Goal: Task Accomplishment & Management: Contribute content

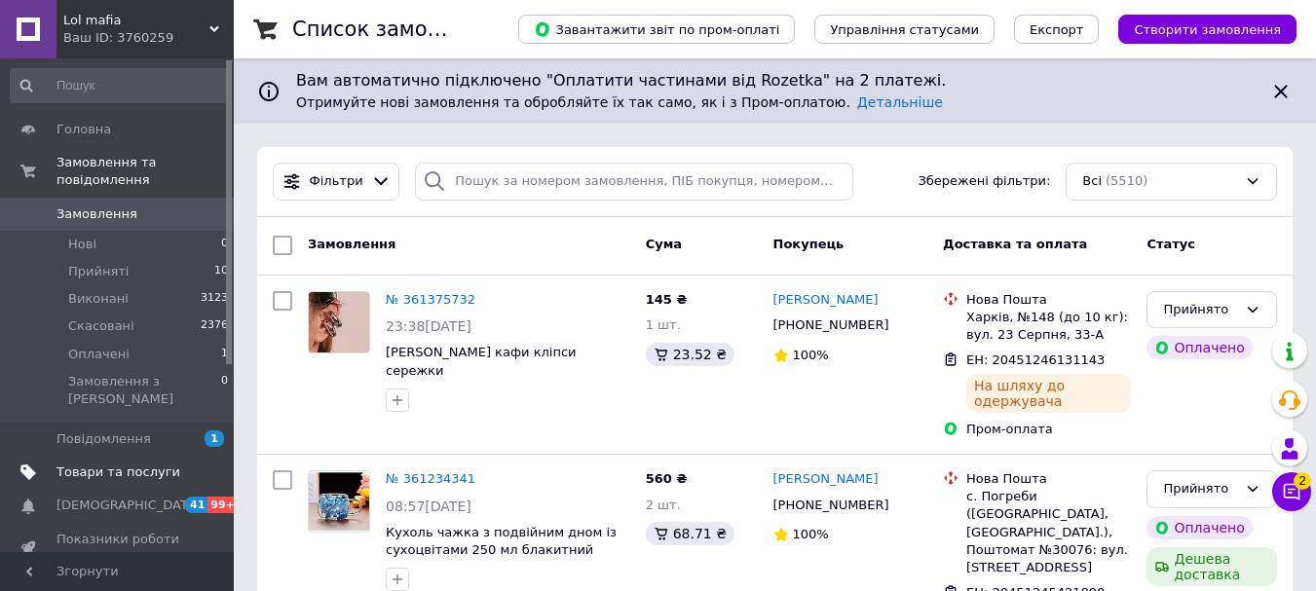
click at [148, 464] on span "Товари та послуги" at bounding box center [119, 473] width 124 height 18
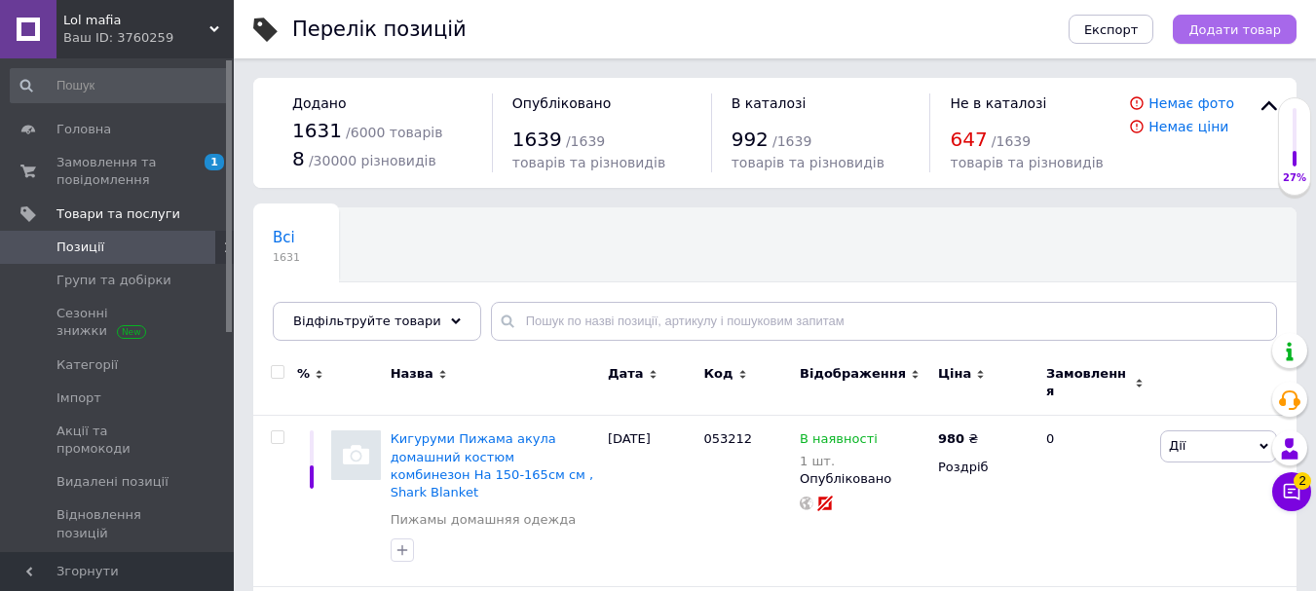
click at [1279, 33] on span "Додати товар" at bounding box center [1235, 29] width 93 height 15
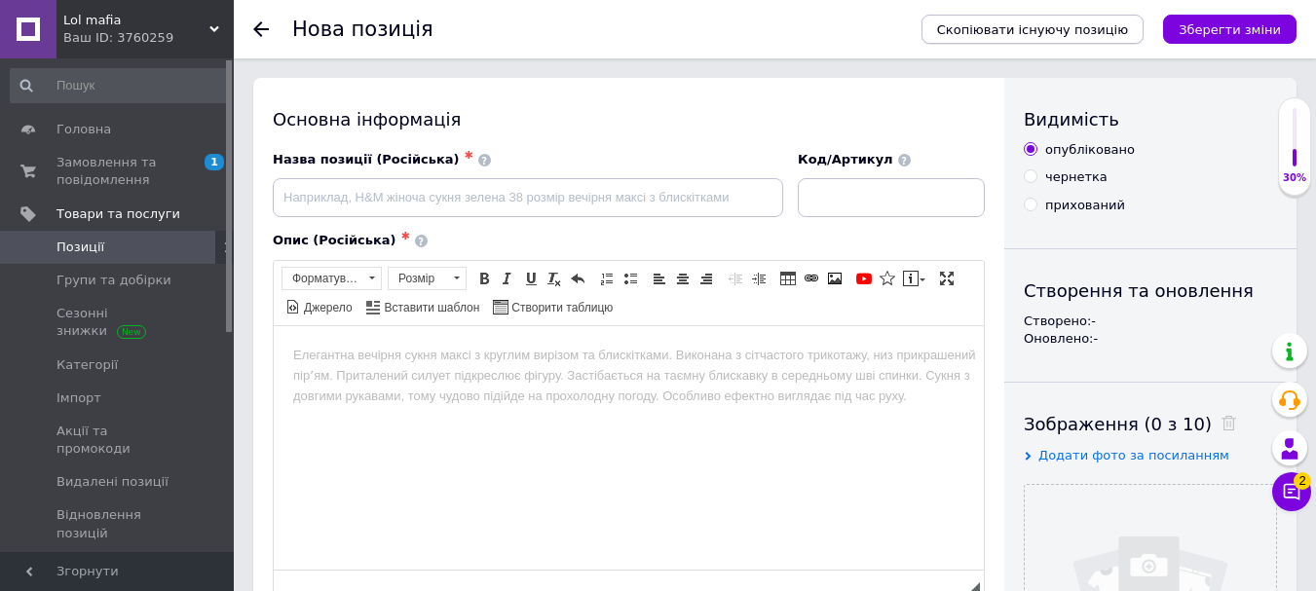
click at [1050, 36] on span "Скопіювати існуючу позицію" at bounding box center [1032, 29] width 191 height 15
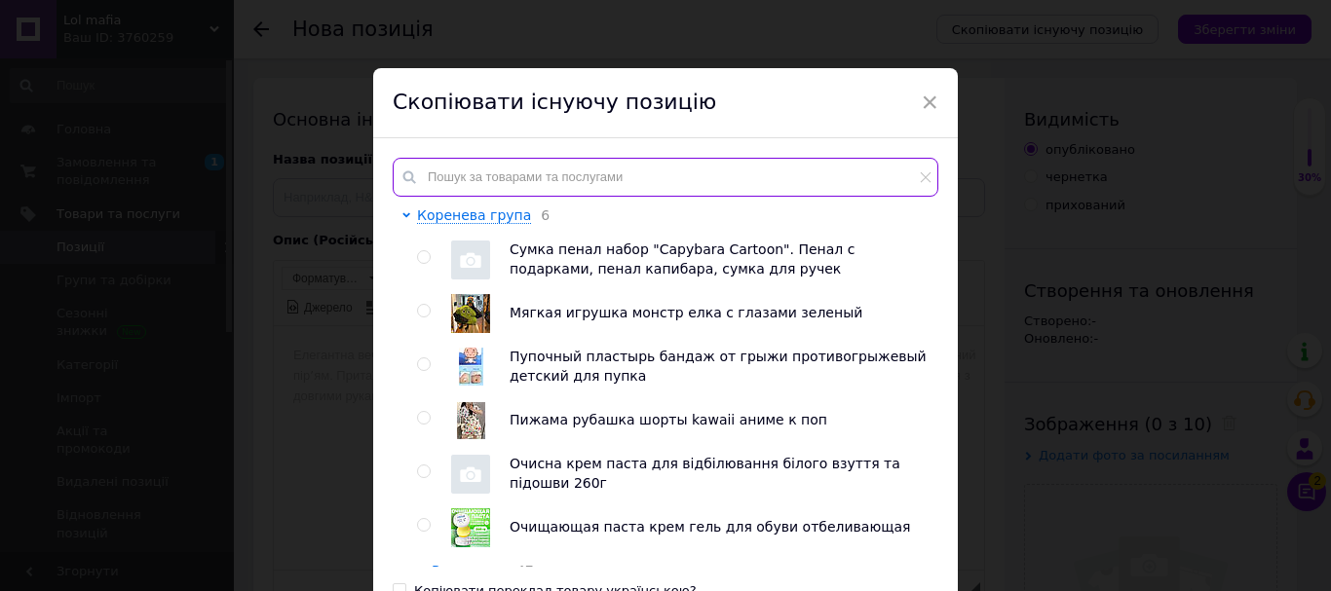
click at [743, 184] on input "text" at bounding box center [666, 177] width 546 height 39
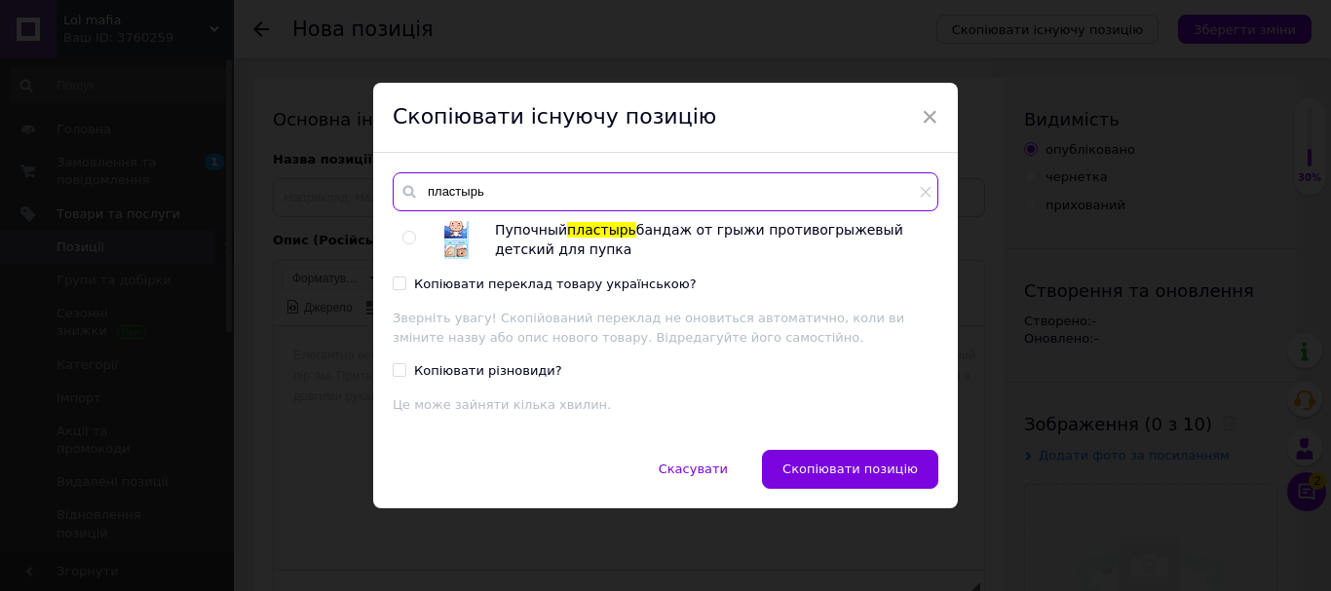
type input "пластырь"
click at [407, 232] on input "radio" at bounding box center [408, 238] width 13 height 13
radio input "true"
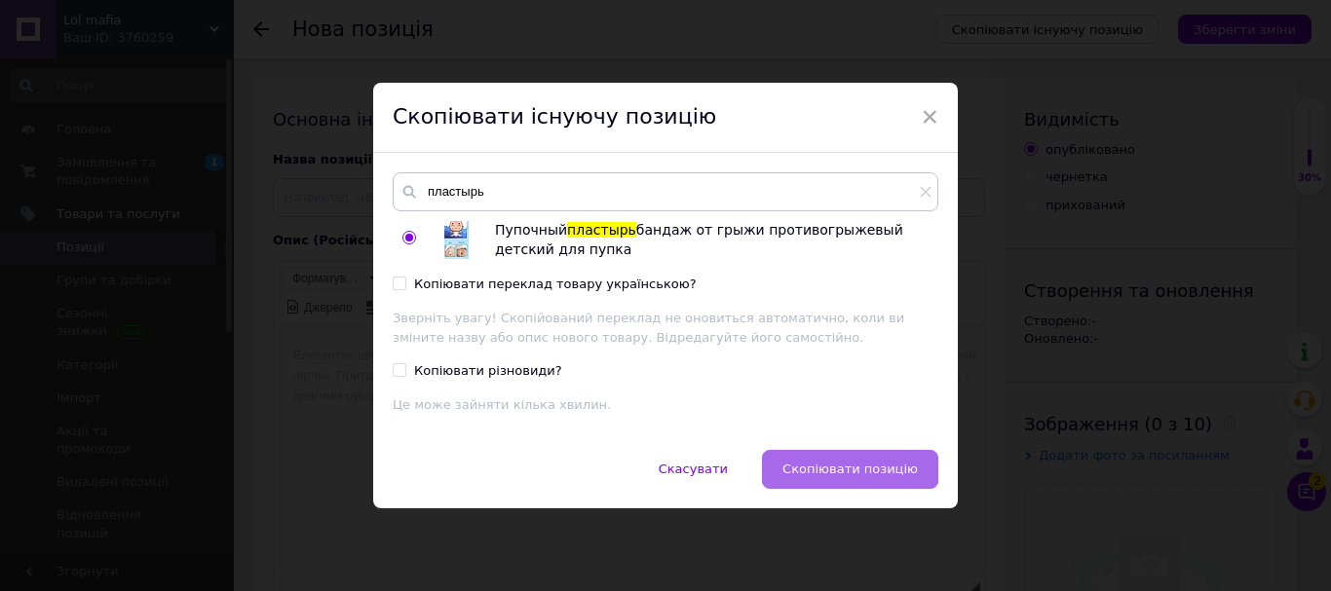
click at [853, 465] on span "Скопіювати позицію" at bounding box center [849, 469] width 135 height 15
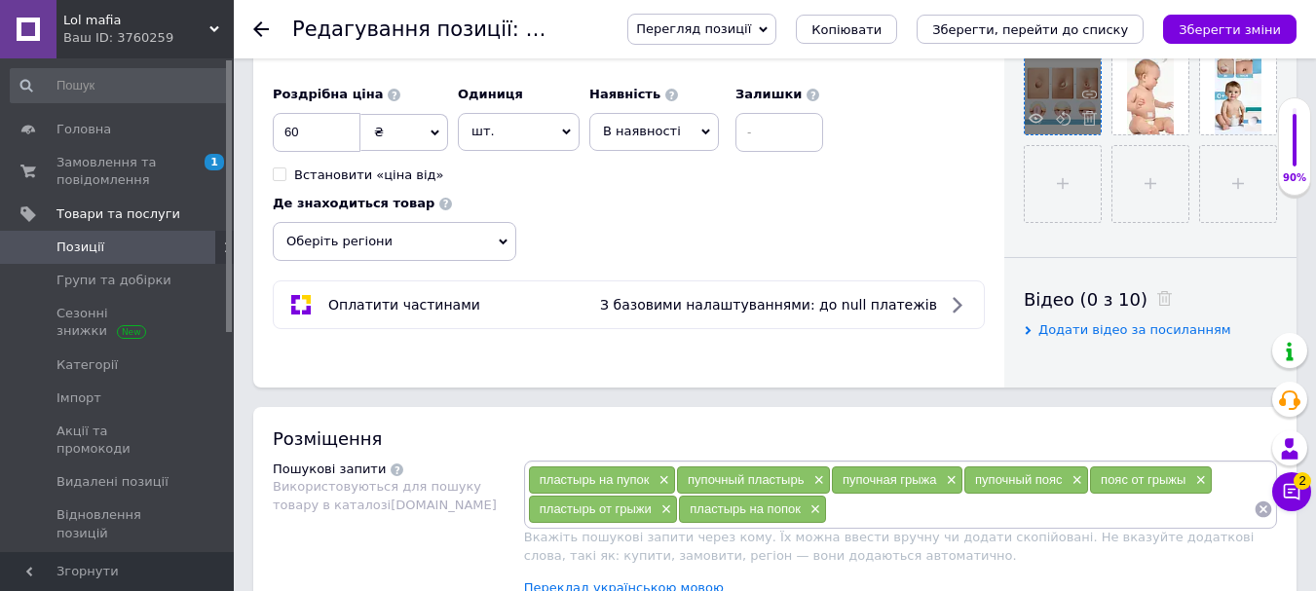
scroll to position [487, 0]
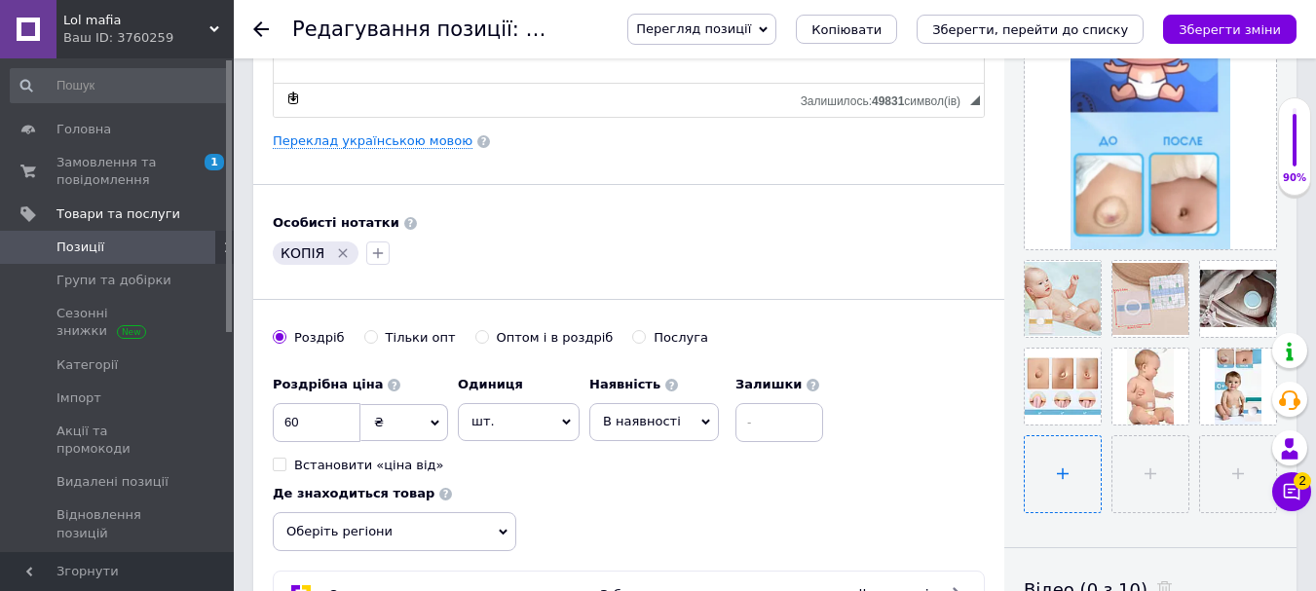
click at [1067, 465] on input "file" at bounding box center [1063, 474] width 76 height 76
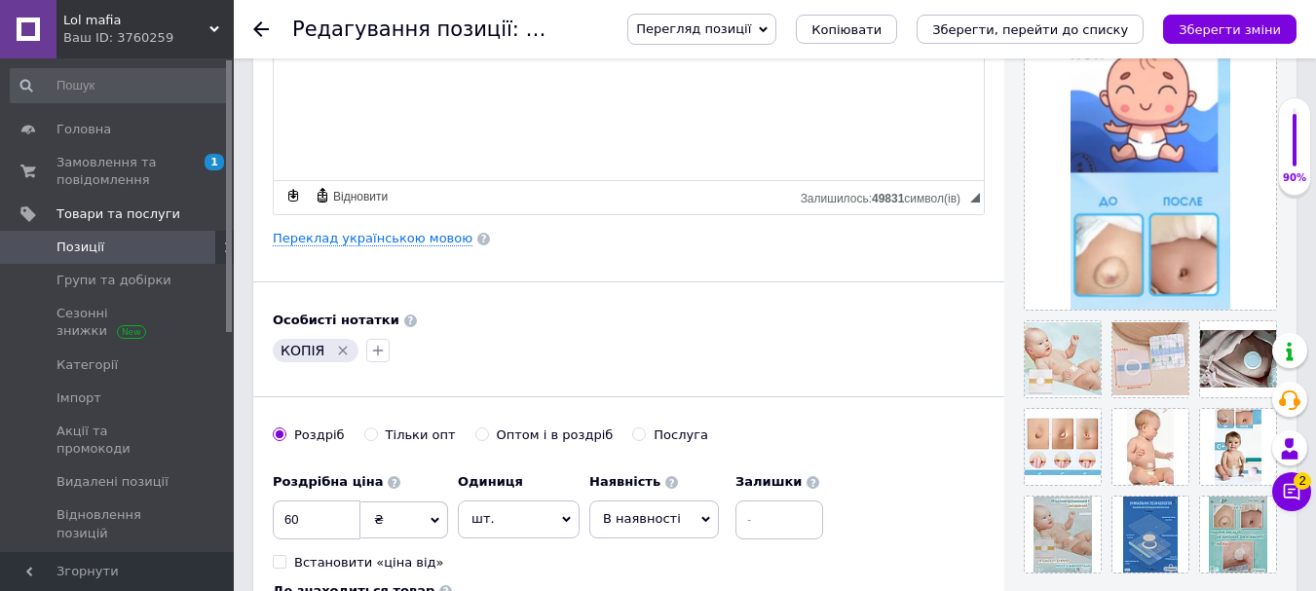
scroll to position [292, 0]
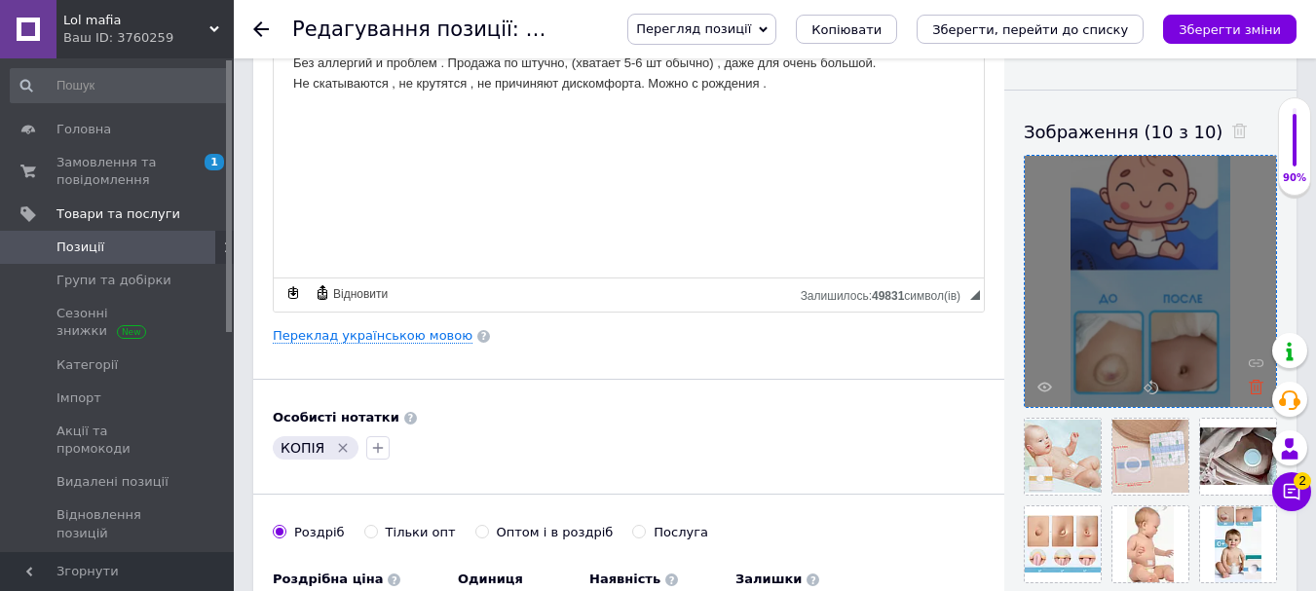
click at [1258, 393] on icon at bounding box center [1256, 387] width 15 height 15
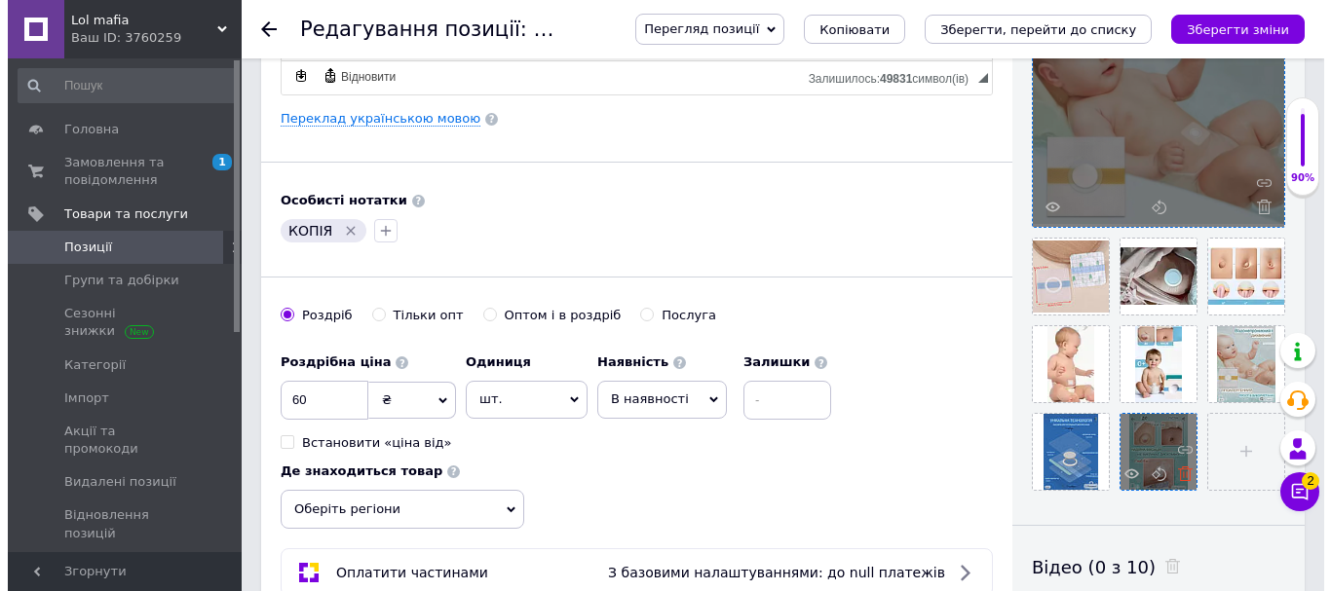
scroll to position [585, 0]
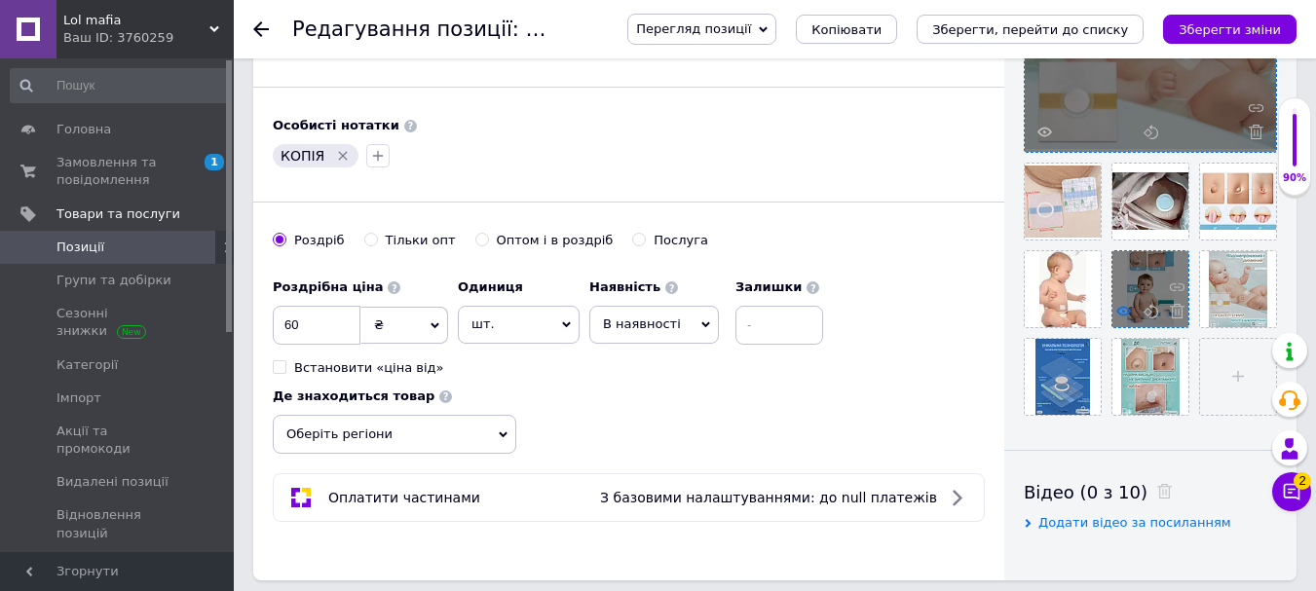
click at [1123, 316] on use at bounding box center [1123, 311] width 15 height 10
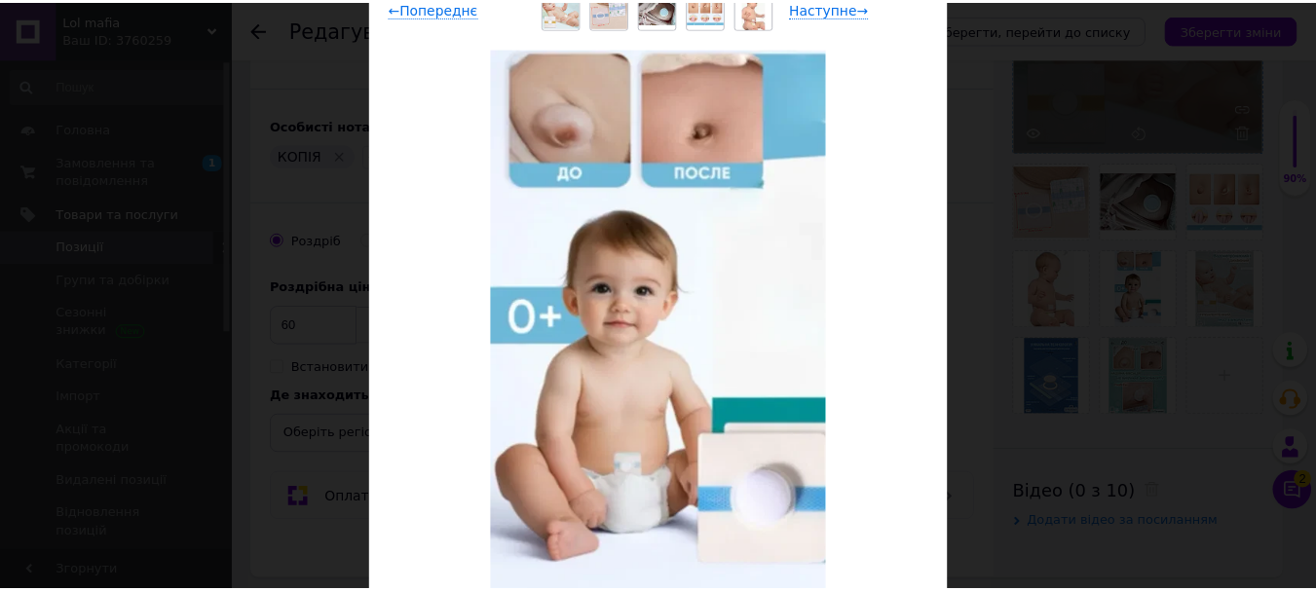
scroll to position [195, 0]
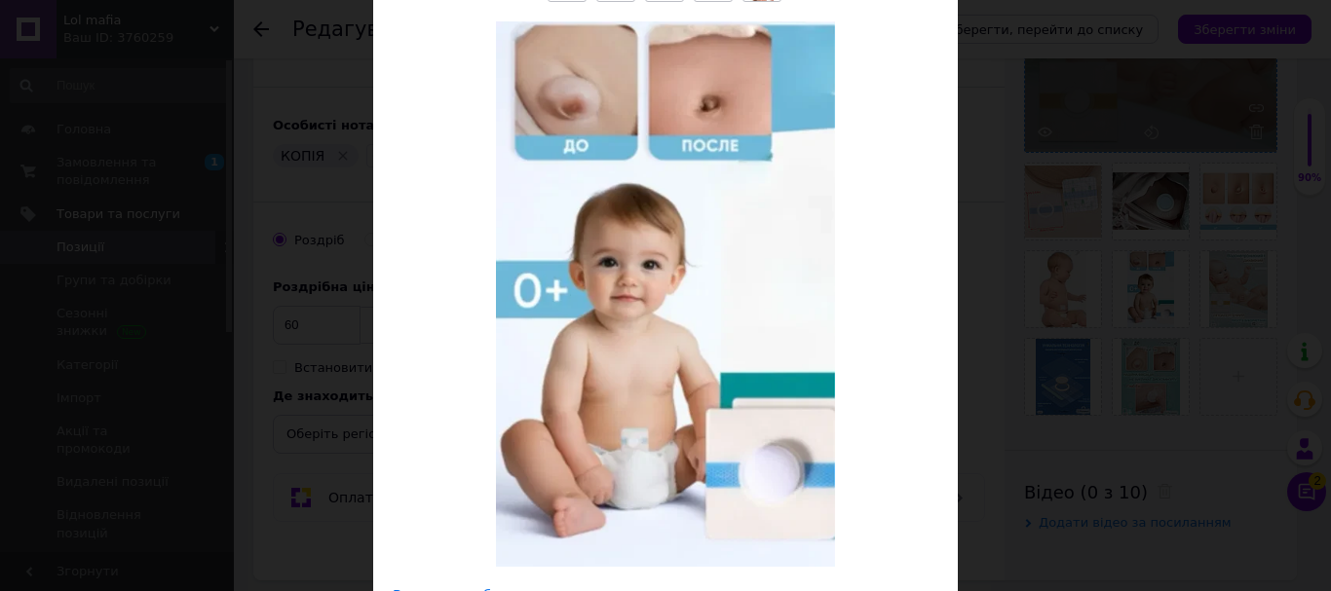
click at [1070, 355] on div "× Перегляд зображення ← Попереднє Наступне → Видалити зображення Видалити всі з…" at bounding box center [665, 295] width 1331 height 591
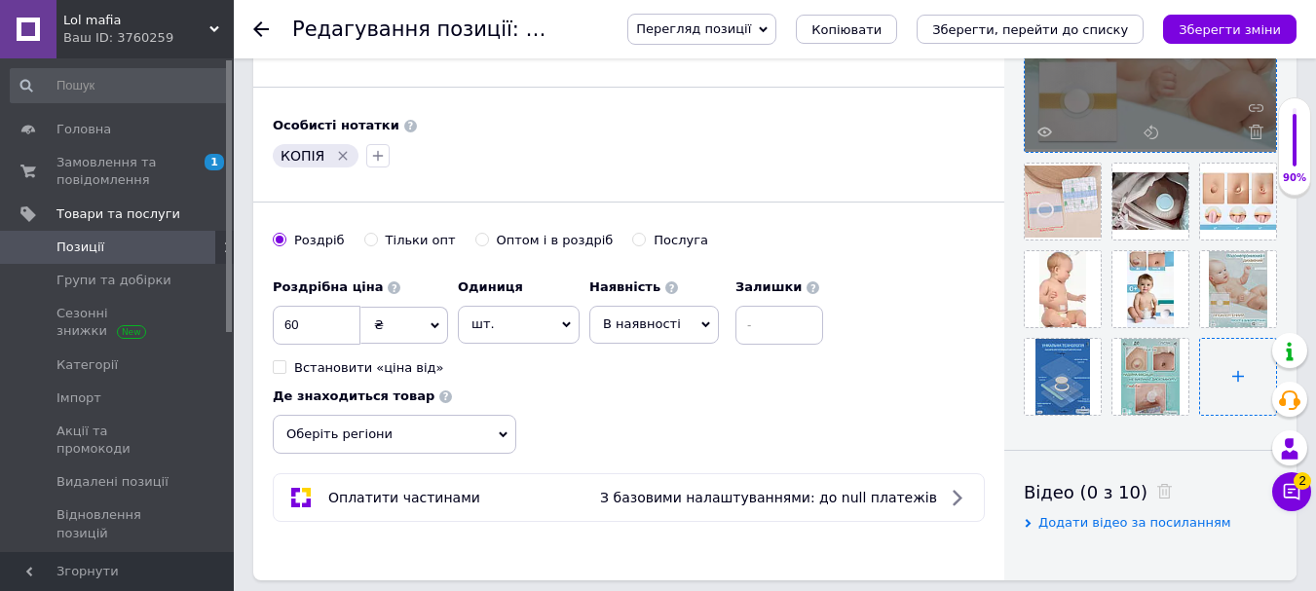
click at [1227, 374] on input "file" at bounding box center [1238, 377] width 76 height 76
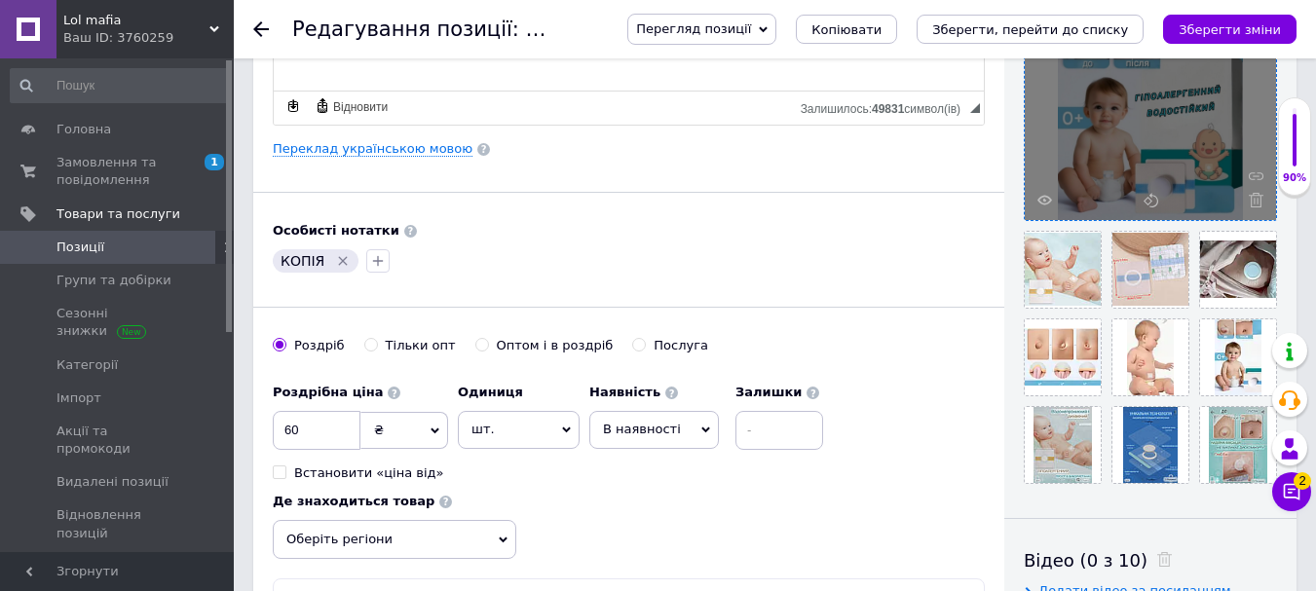
scroll to position [487, 0]
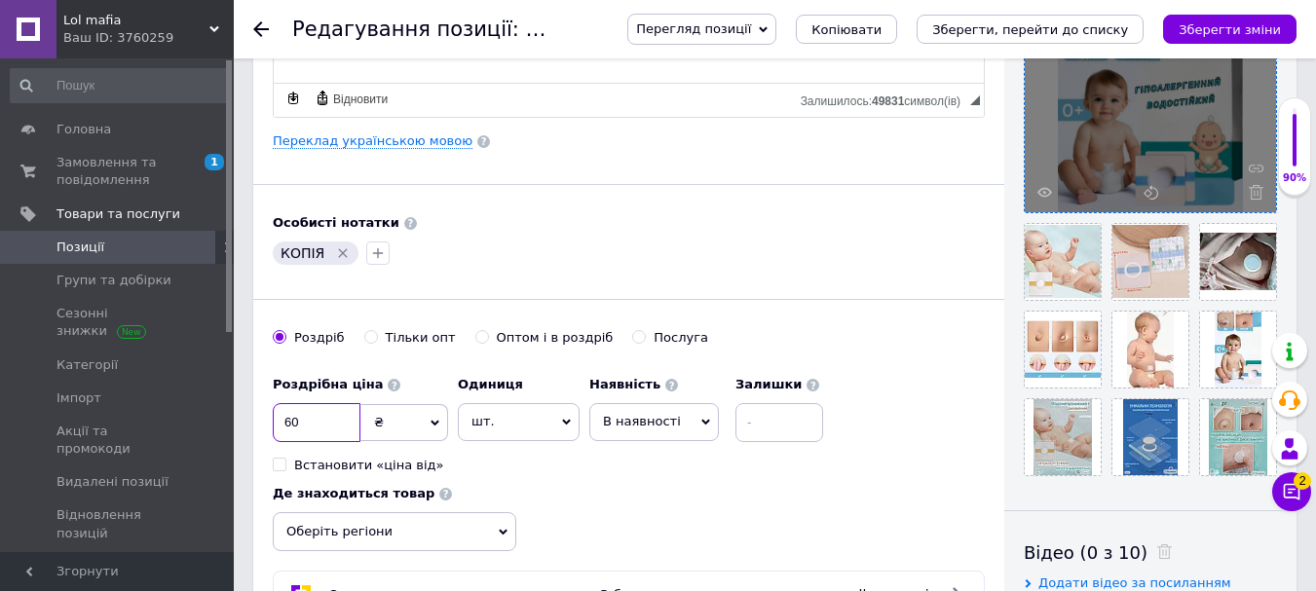
drag, startPoint x: 327, startPoint y: 420, endPoint x: 275, endPoint y: 432, distance: 53.9
click at [275, 432] on input "60" at bounding box center [317, 422] width 88 height 39
type input "48"
click at [798, 424] on input at bounding box center [780, 422] width 88 height 39
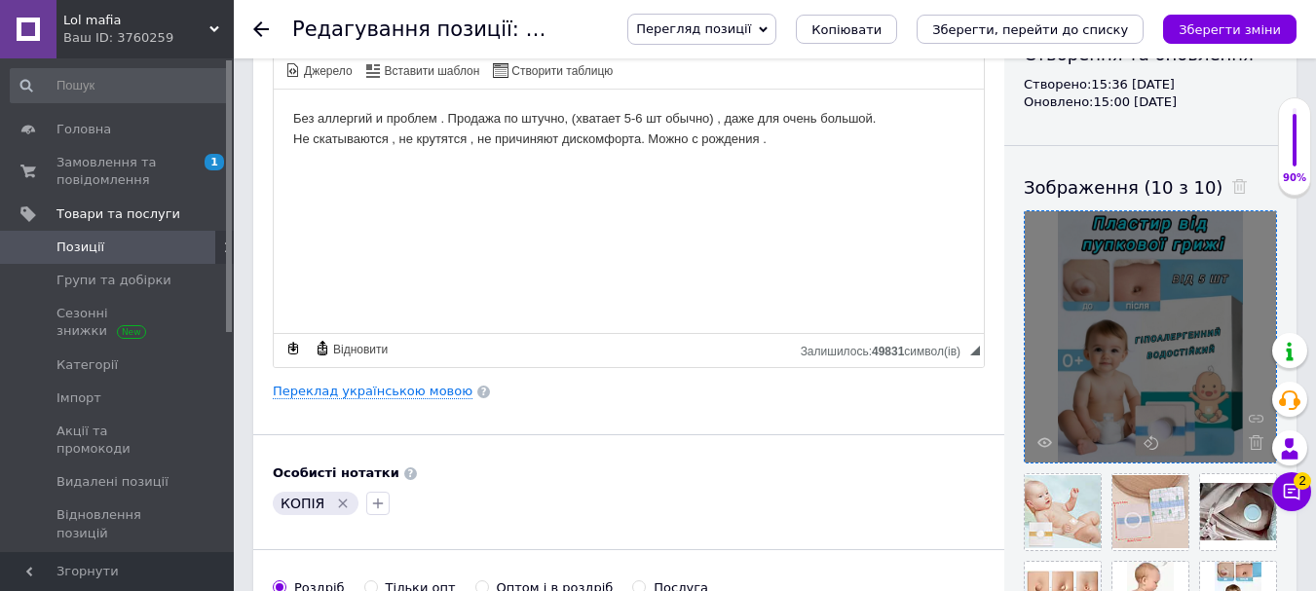
scroll to position [195, 0]
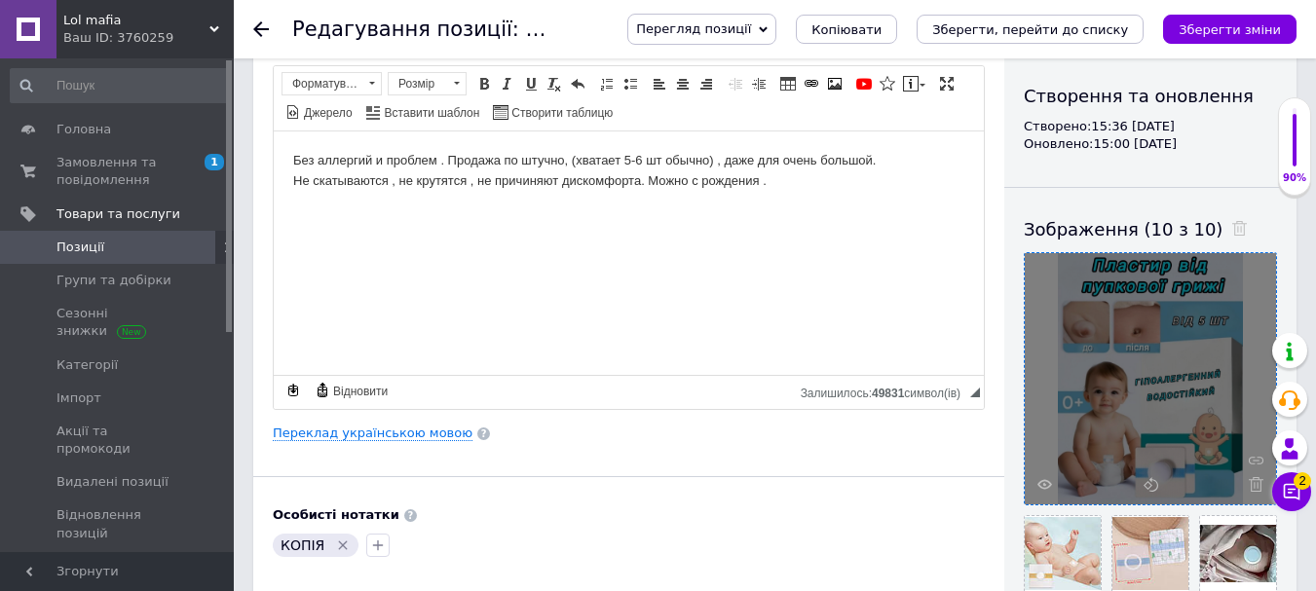
type input "21"
click at [808, 187] on body "Без аллергий и проблем . Продажа по штучно, (хватает 5-6 шт обычно) , даже для …" at bounding box center [628, 170] width 671 height 41
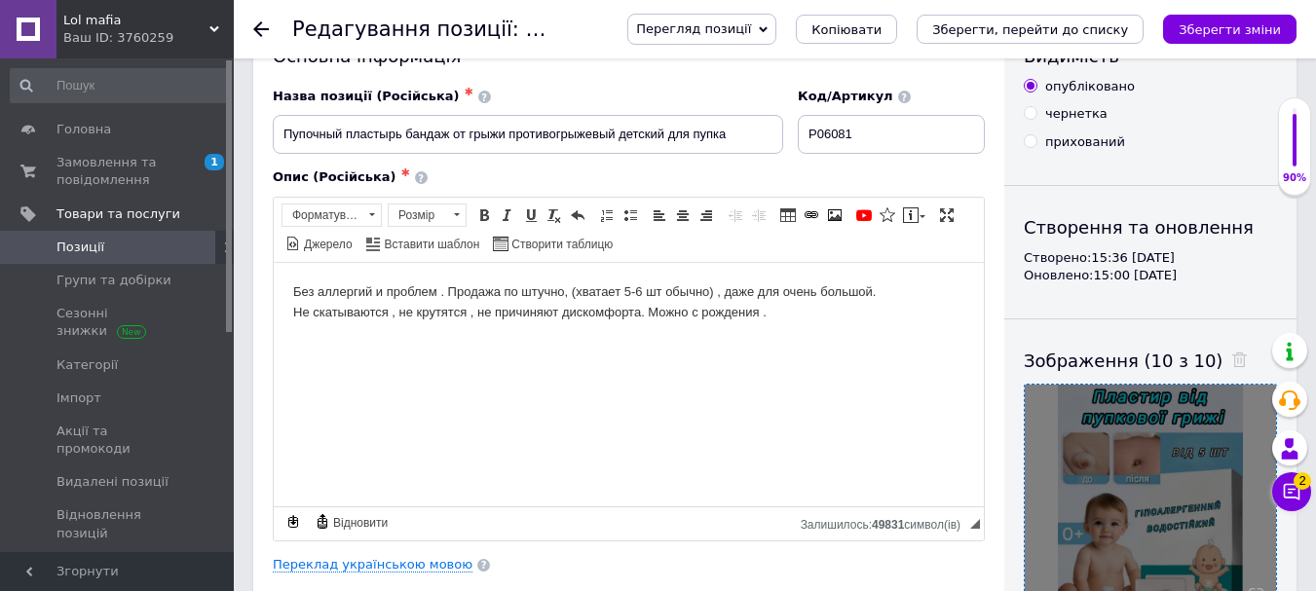
scroll to position [0, 0]
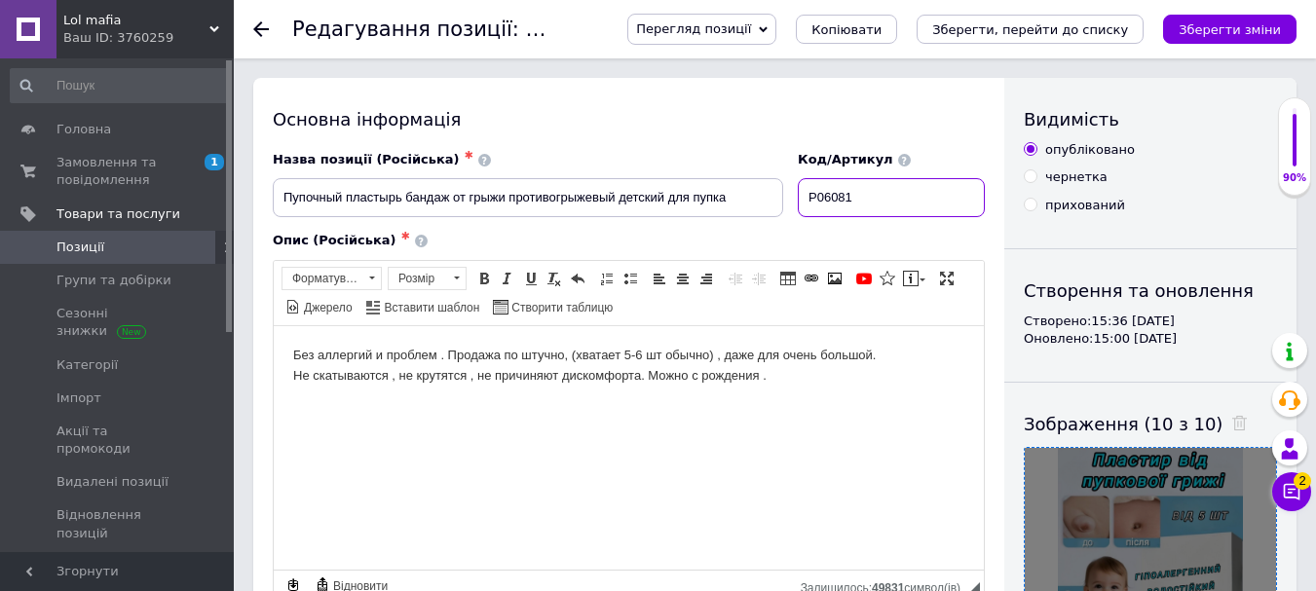
click at [859, 200] on input "P06081" at bounding box center [891, 197] width 187 height 39
type input "P0608145"
click at [776, 374] on body "Без аллергий и проблем . Продажа по штучно, (хватает 5-6 шт обычно) , даже для …" at bounding box center [628, 365] width 671 height 41
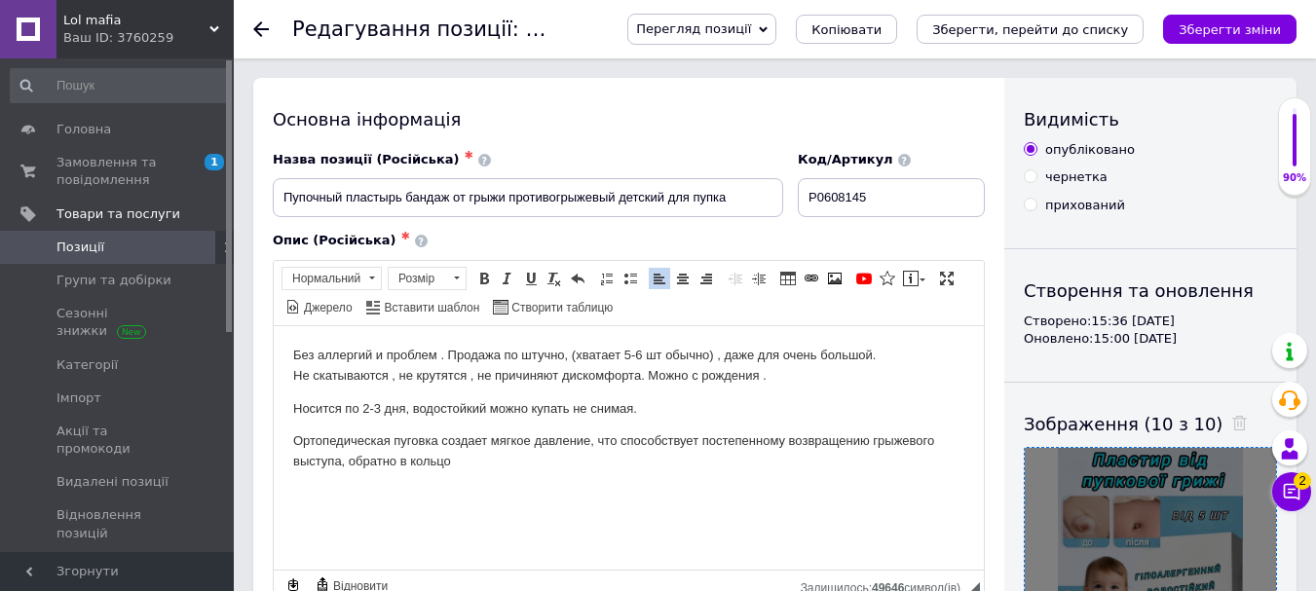
click at [406, 455] on p "Ортопедическая пуговка создает мягкое давление, что способствует постепенному в…" at bounding box center [628, 451] width 671 height 41
click at [581, 475] on html "Без аллергий и проблем . Продажа по штучно, (хватает 5-6 шт обычно) , даже для …" at bounding box center [629, 408] width 710 height 166
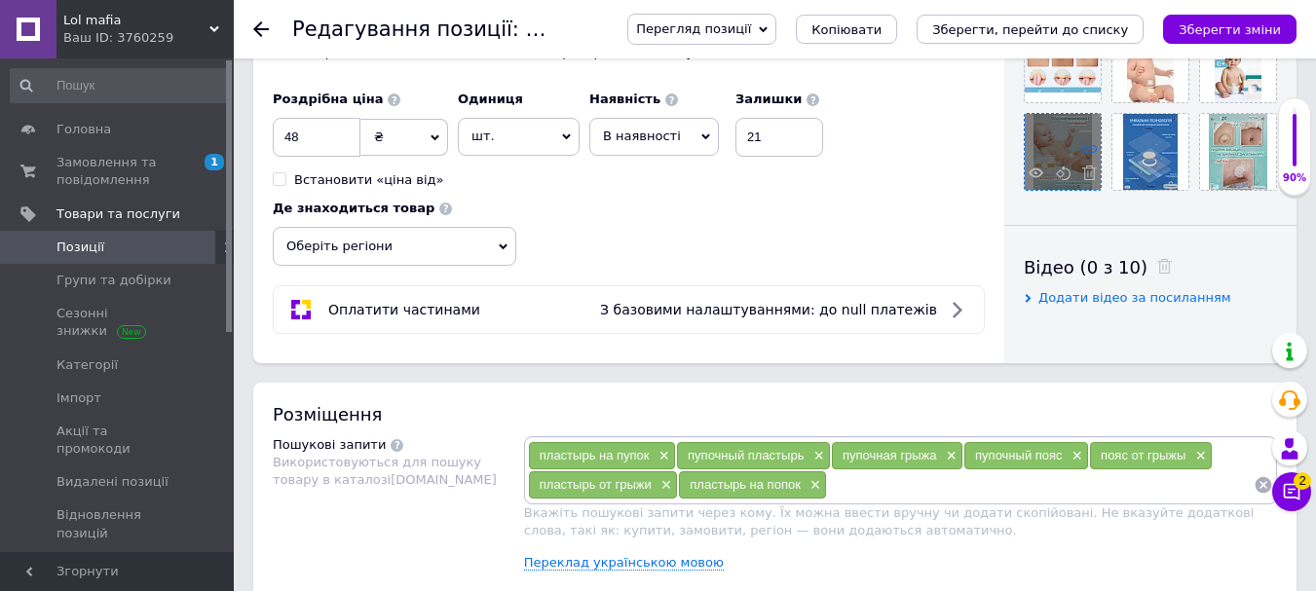
scroll to position [877, 0]
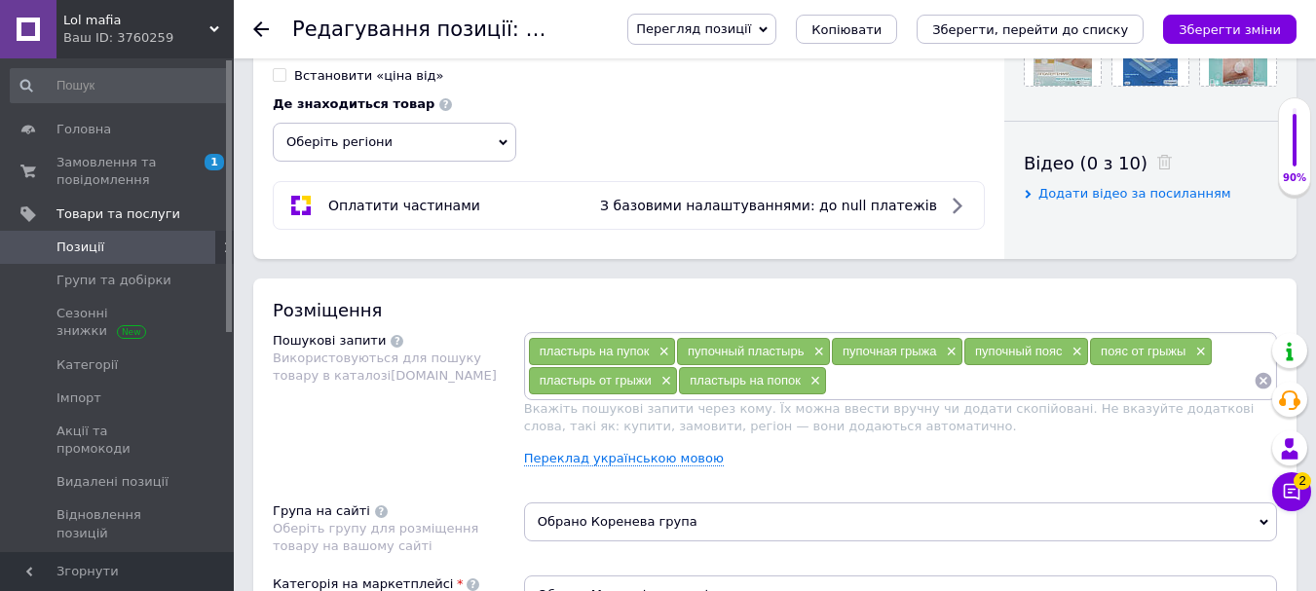
click at [943, 395] on input at bounding box center [1040, 380] width 427 height 29
type input "пупочный бандаж"
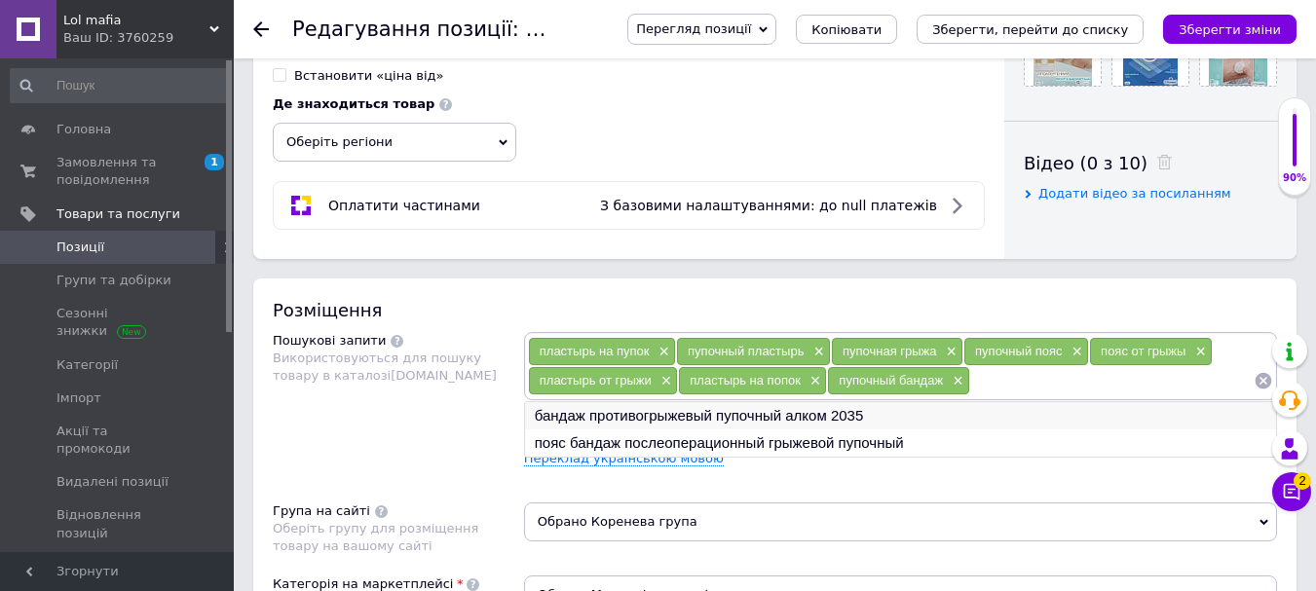
click at [901, 414] on li "бандаж противогрыжевый пупочный алком 2035" at bounding box center [900, 415] width 751 height 27
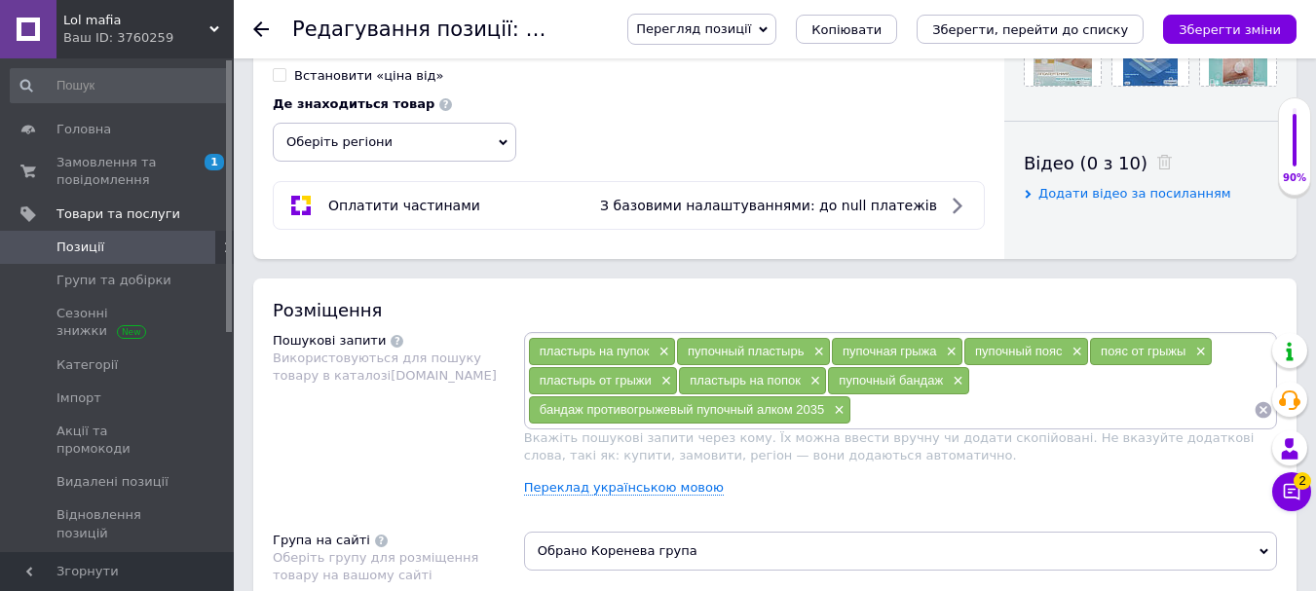
click at [954, 410] on input at bounding box center [1052, 410] width 402 height 29
type input "пояс бандаж"
type input "бандаж для пука"
type input "бандаж для пупка"
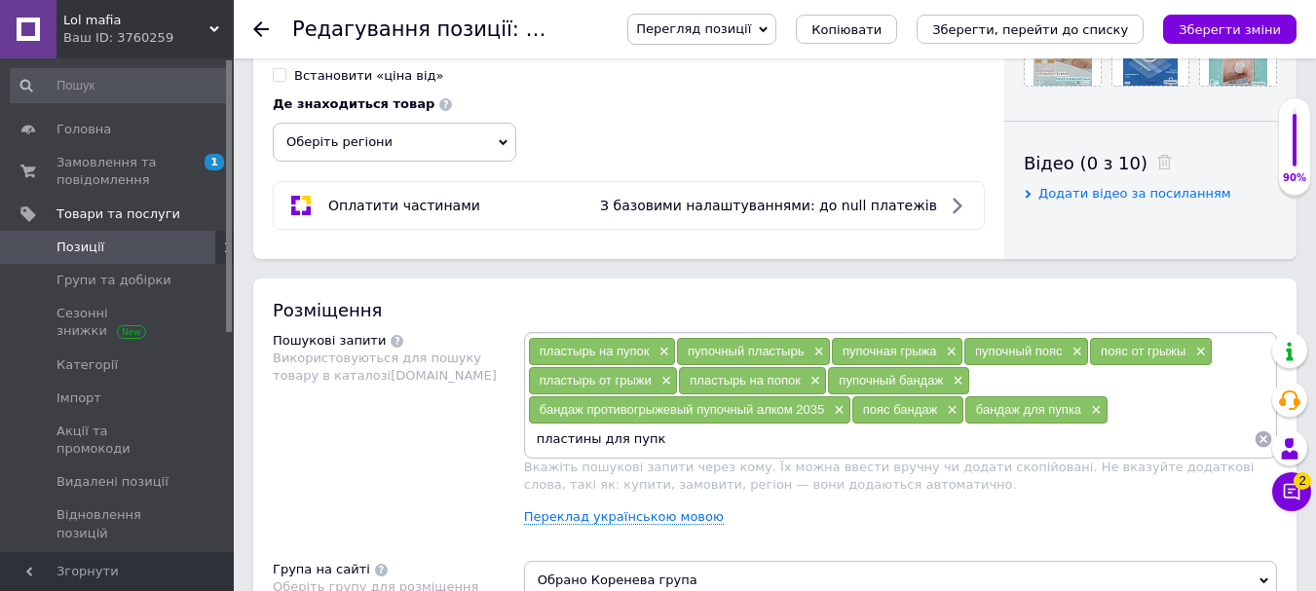
type input "пластины для пупка"
type input "пупочные пластины"
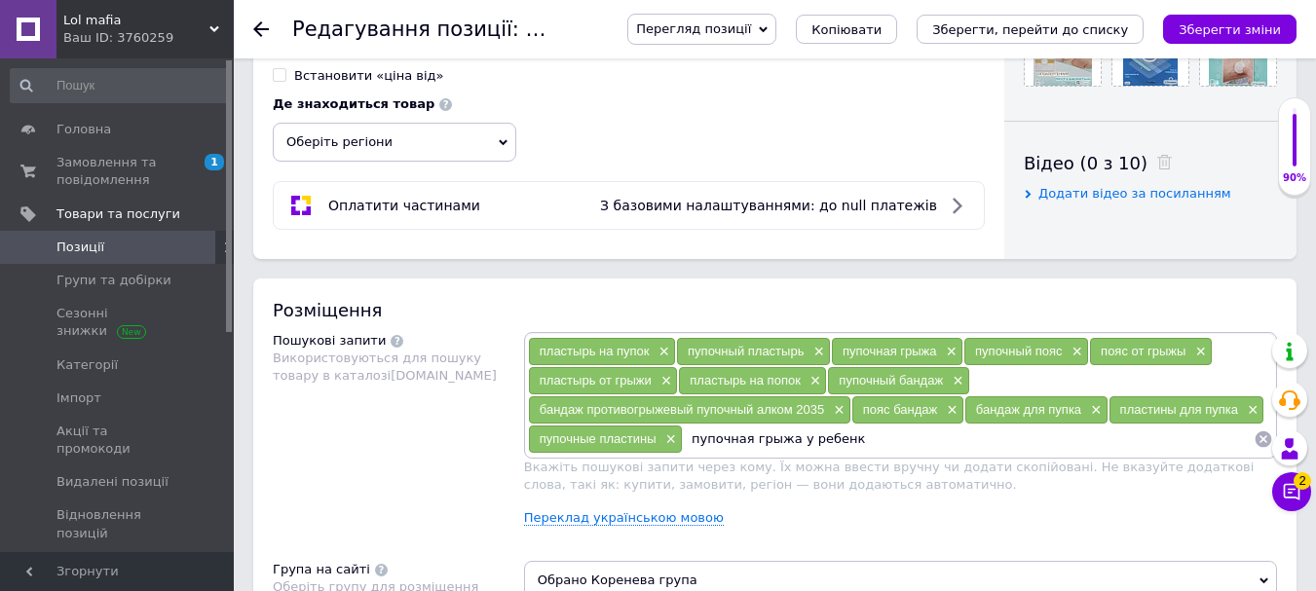
type input "пупочная грыжа у ребенка"
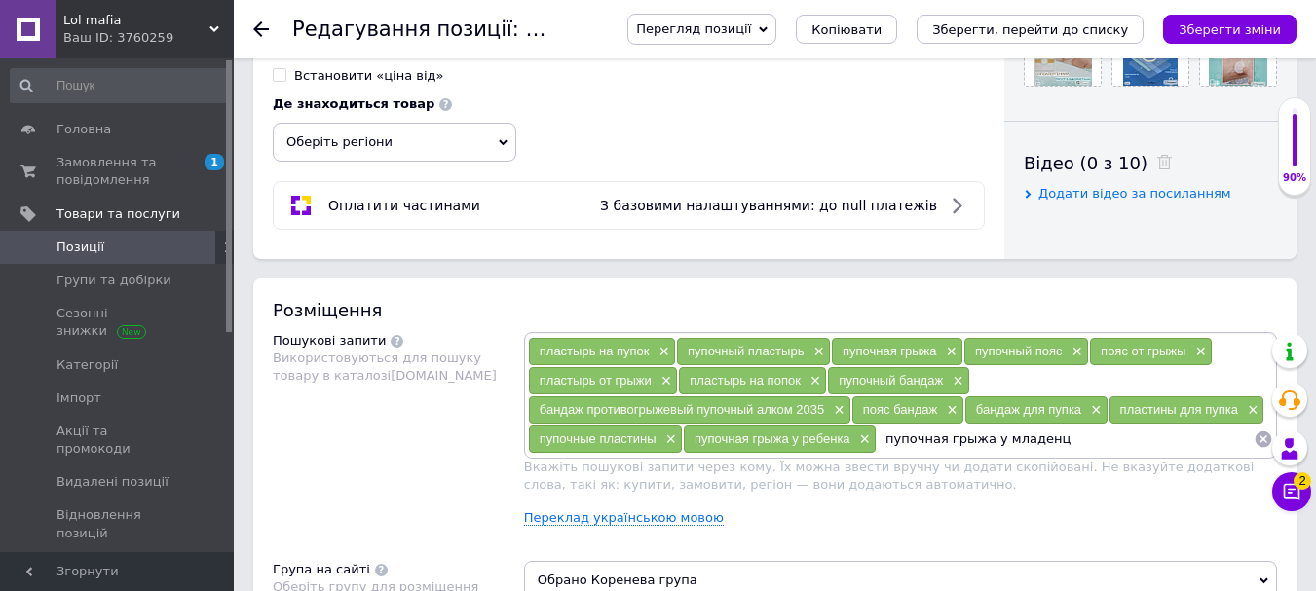
type input "пупочная грыжа у младенца"
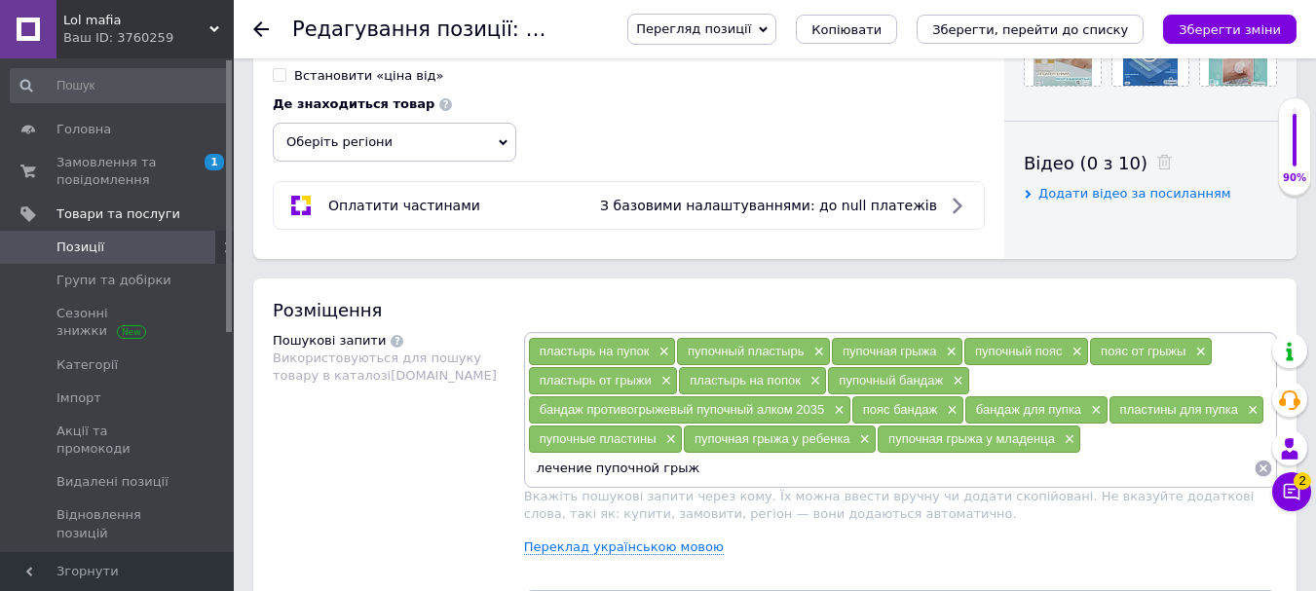
type input "лечение пупочной грыжи"
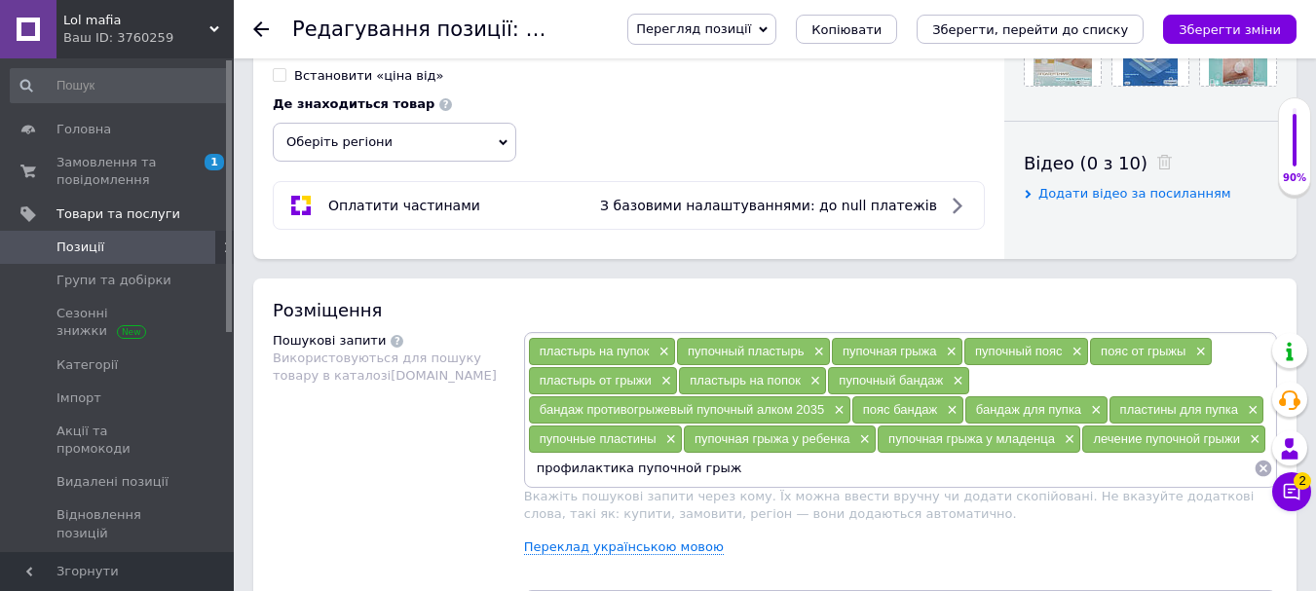
type input "профилактика пупочной грыжи"
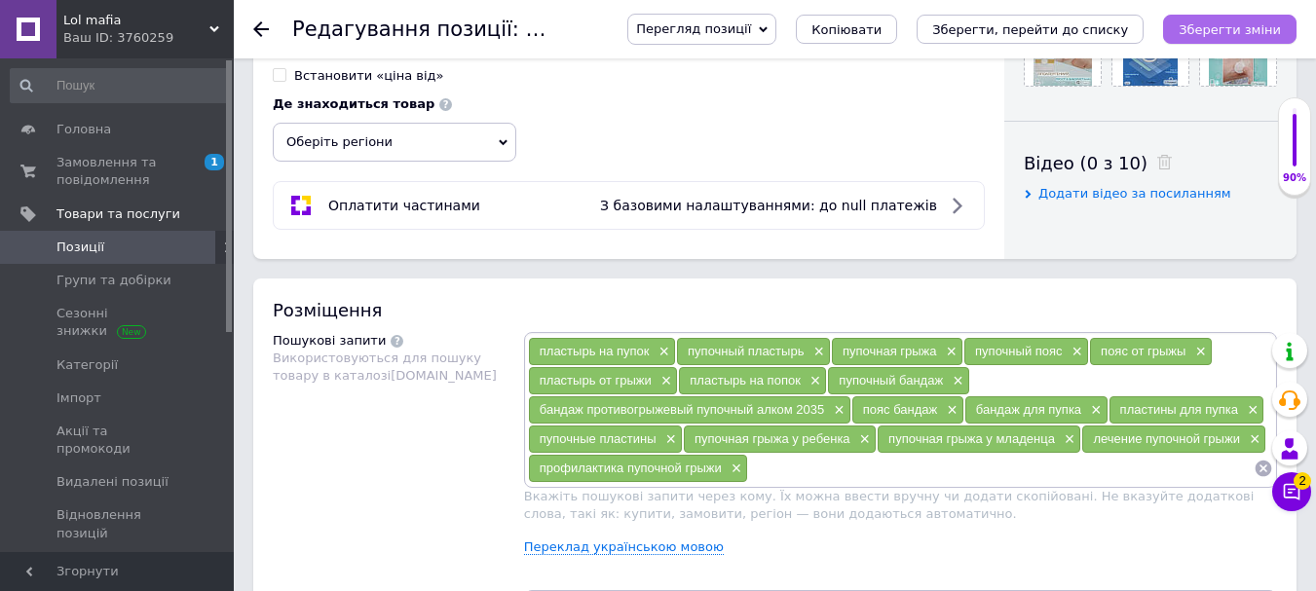
click at [1197, 32] on icon "Зберегти зміни" at bounding box center [1230, 29] width 102 height 15
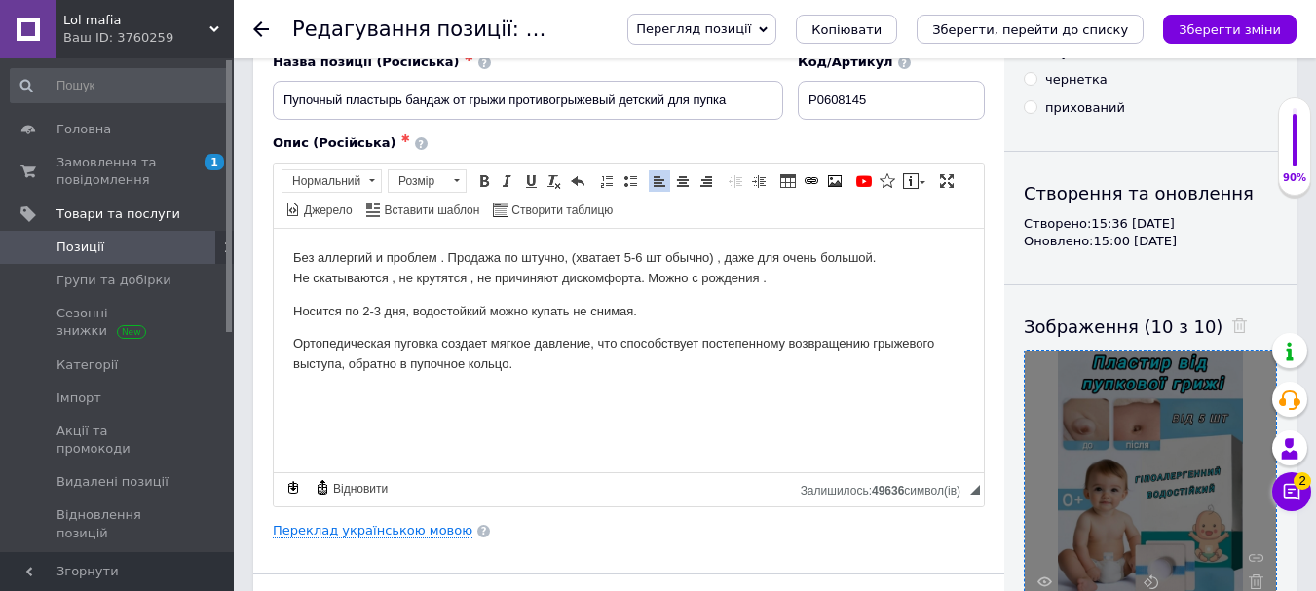
scroll to position [0, 0]
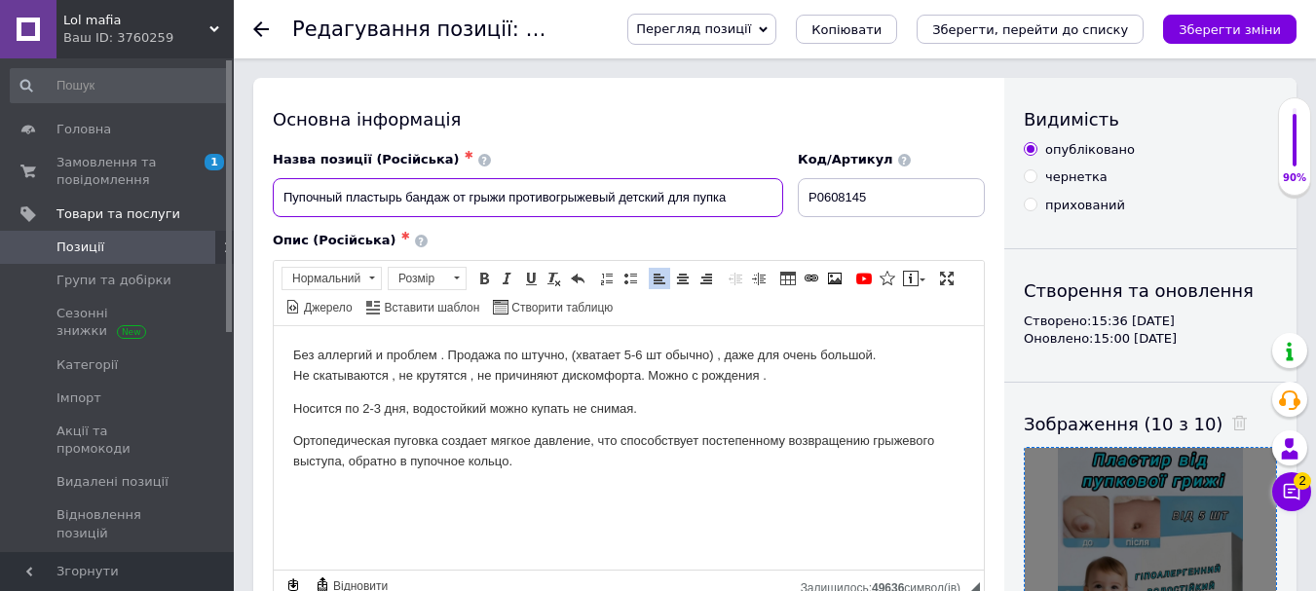
click at [757, 197] on input "Пупочный пластырь бандаж от грыжи противогрыжевый детский для пупка" at bounding box center [528, 197] width 510 height 39
type input "Пупочный пластырь бандаж от грыжи противогрыжевый детский для пупка для новорож…"
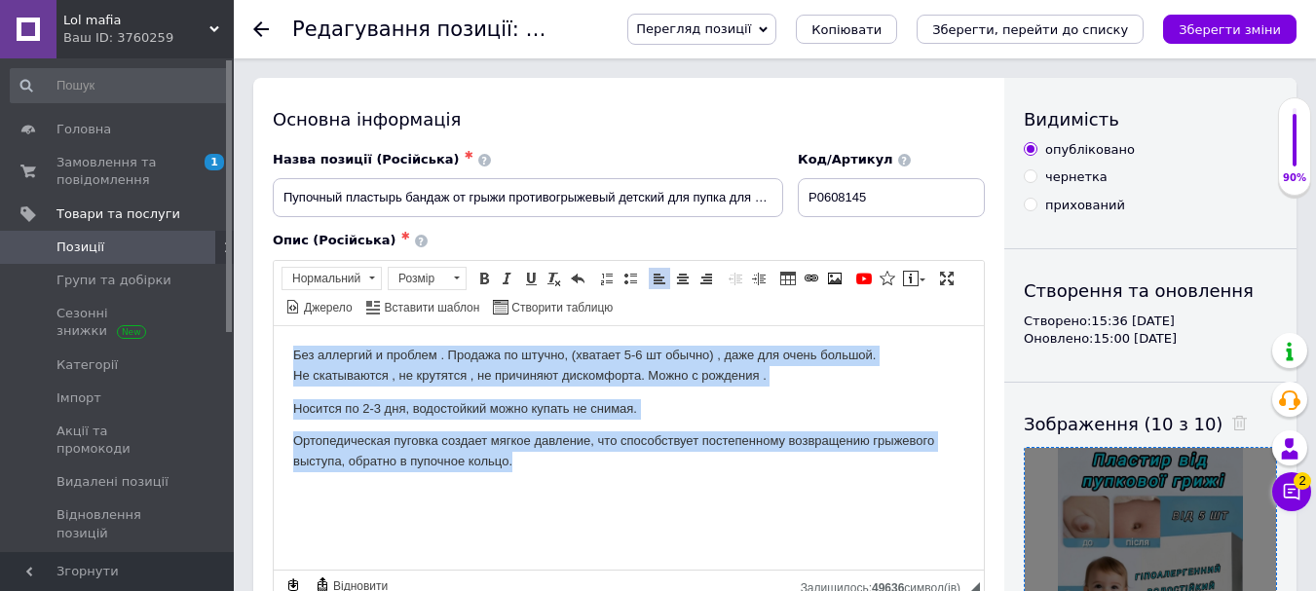
drag, startPoint x: 293, startPoint y: 360, endPoint x: 586, endPoint y: 472, distance: 313.6
click at [586, 472] on html "Без аллергий и проблем . Продажа по штучно, (хватает 5-6 шт обычно) , даже для …" at bounding box center [629, 408] width 710 height 166
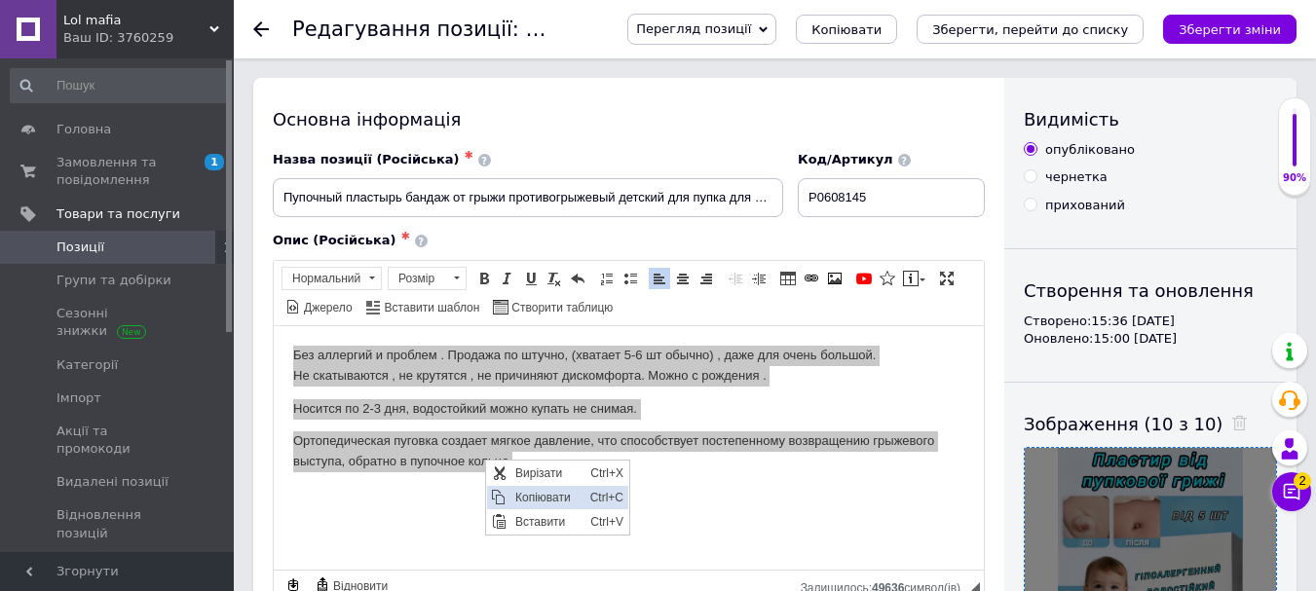
click at [540, 499] on span "Копіювати" at bounding box center [547, 496] width 75 height 23
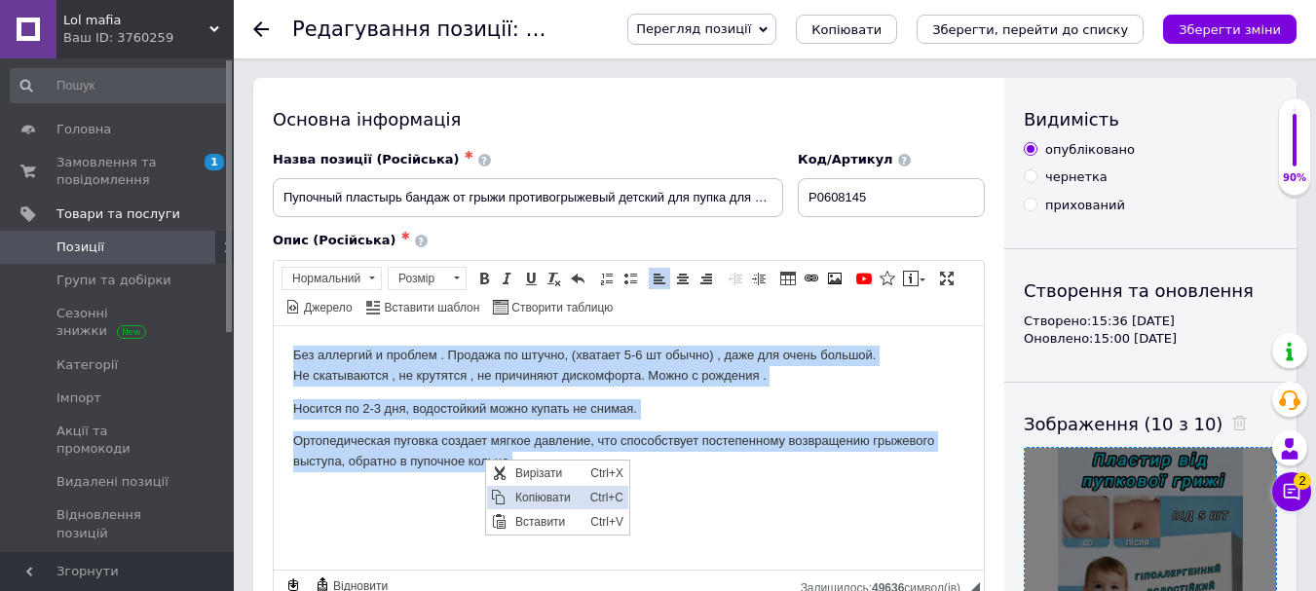
copy body "Без аллергий и проблем . Продажа по штучно, (хватает 5-6 шт обычно) , даже для …"
